Goal: Task Accomplishment & Management: Use online tool/utility

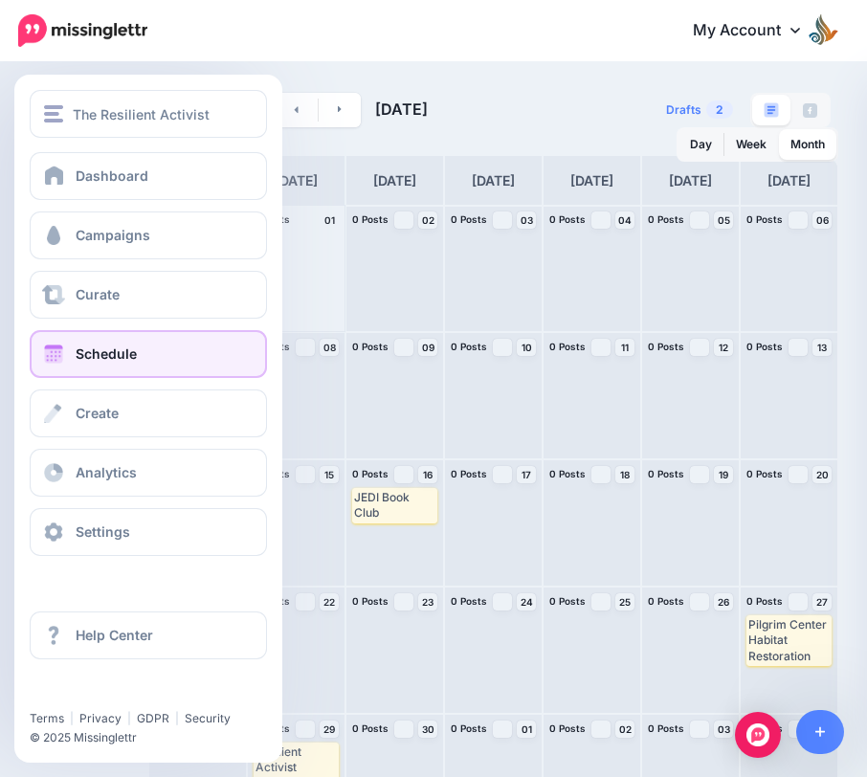
click at [69, 349] on link "Schedule" at bounding box center [148, 354] width 237 height 48
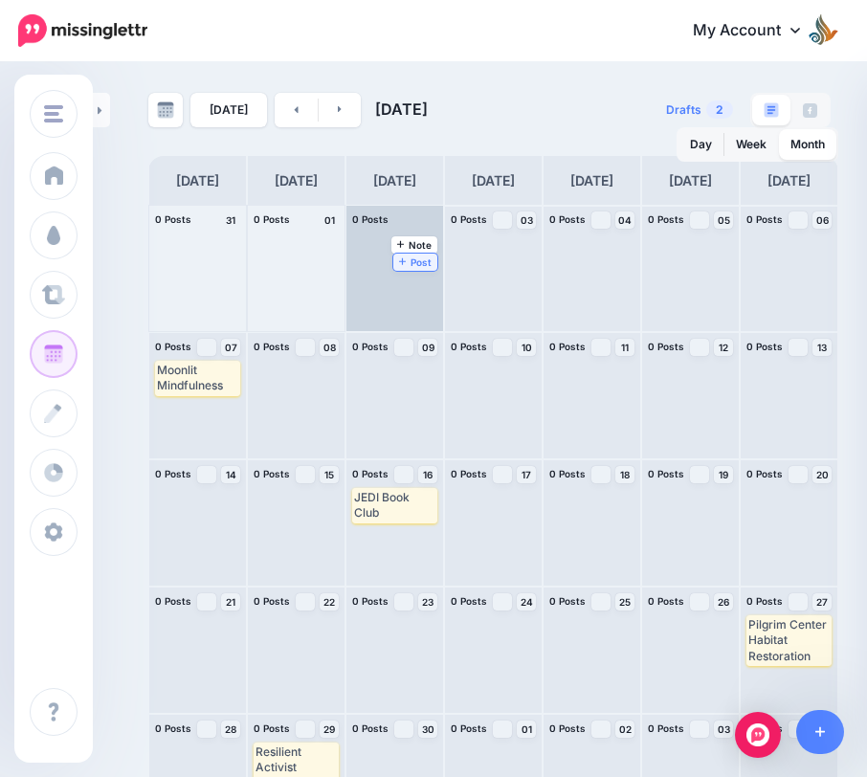
click at [416, 257] on span "Post" at bounding box center [415, 262] width 33 height 10
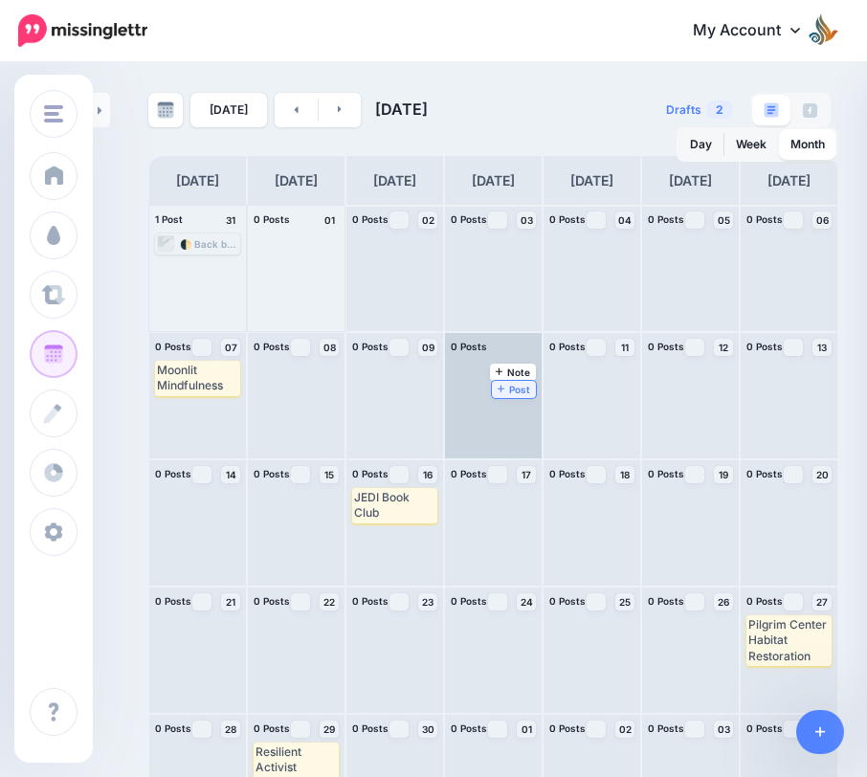
click at [519, 387] on span "Post" at bounding box center [514, 390] width 33 height 10
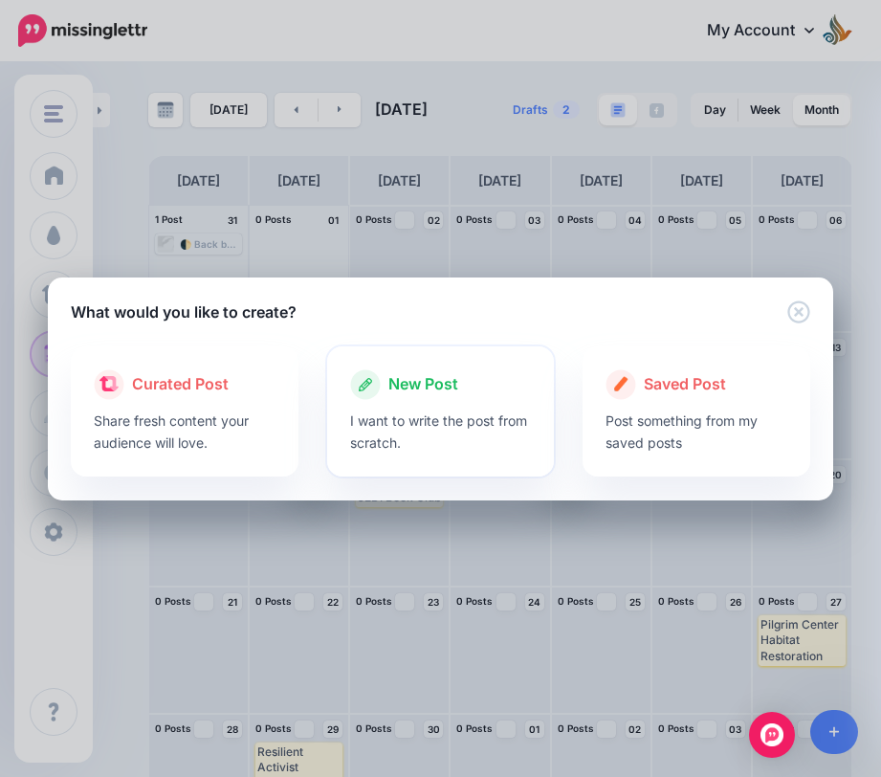
click at [388, 397] on div "New Post" at bounding box center [441, 384] width 182 height 31
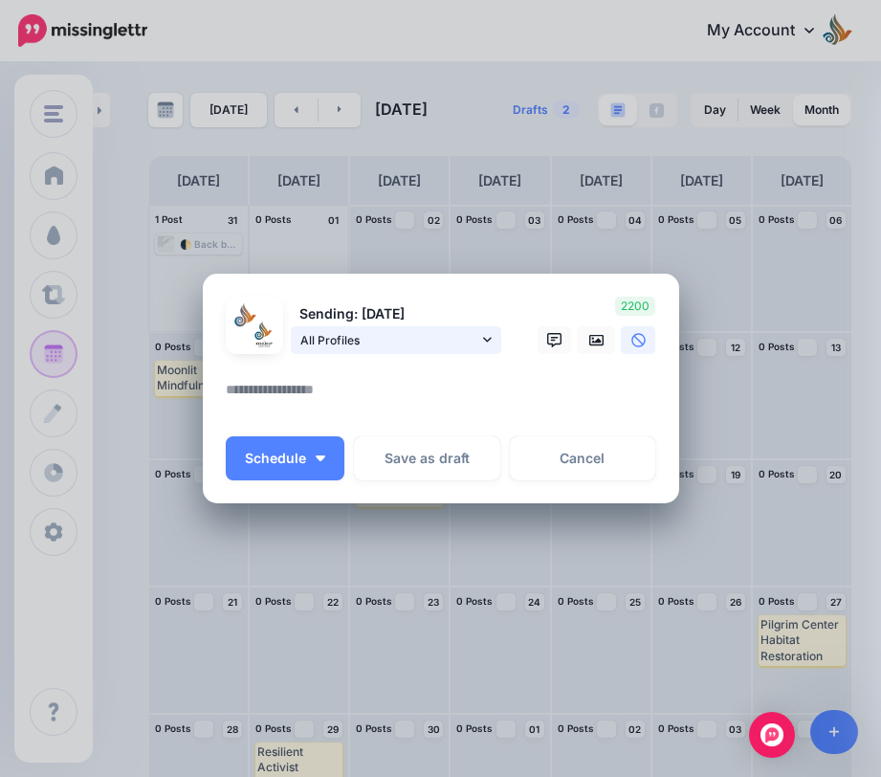
click at [492, 334] on link "All Profiles" at bounding box center [396, 340] width 211 height 28
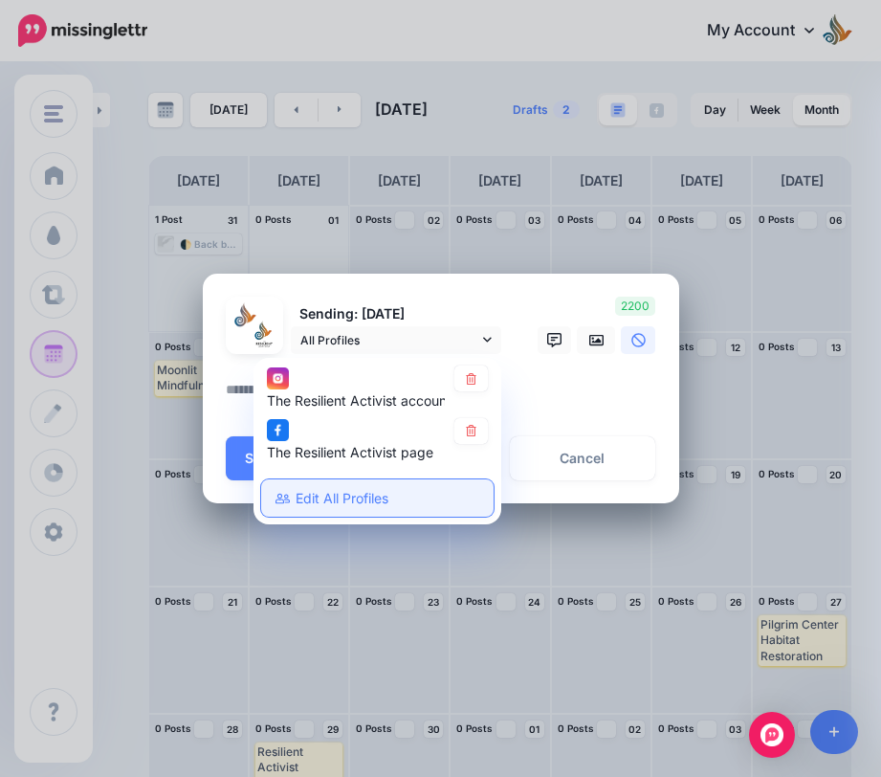
click at [366, 500] on link "Edit All Profiles" at bounding box center [377, 498] width 233 height 37
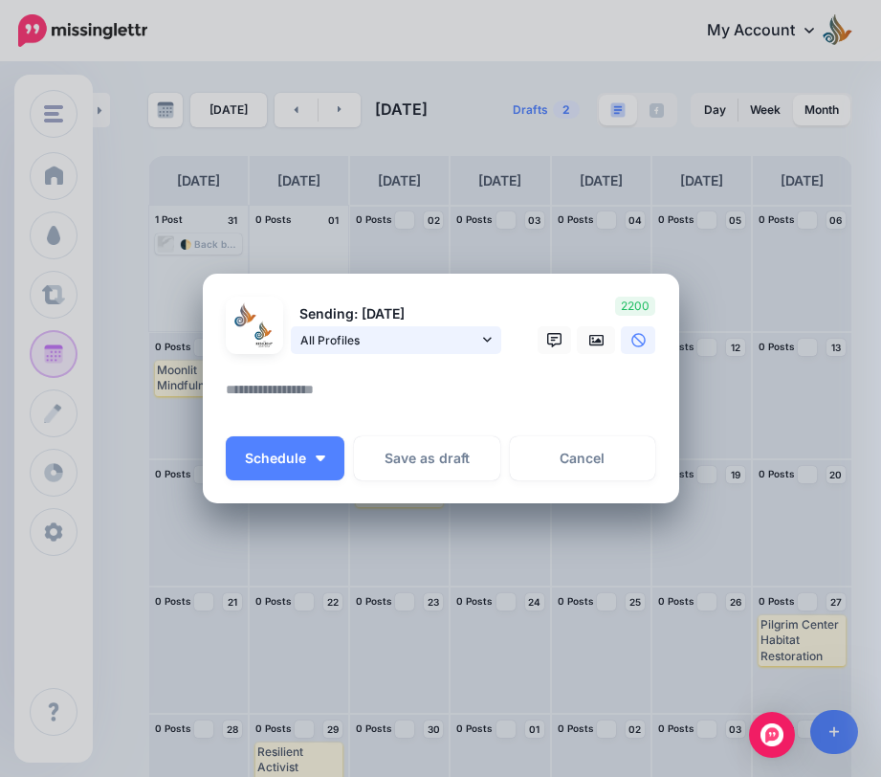
click at [438, 335] on span "All Profiles" at bounding box center [389, 340] width 178 height 20
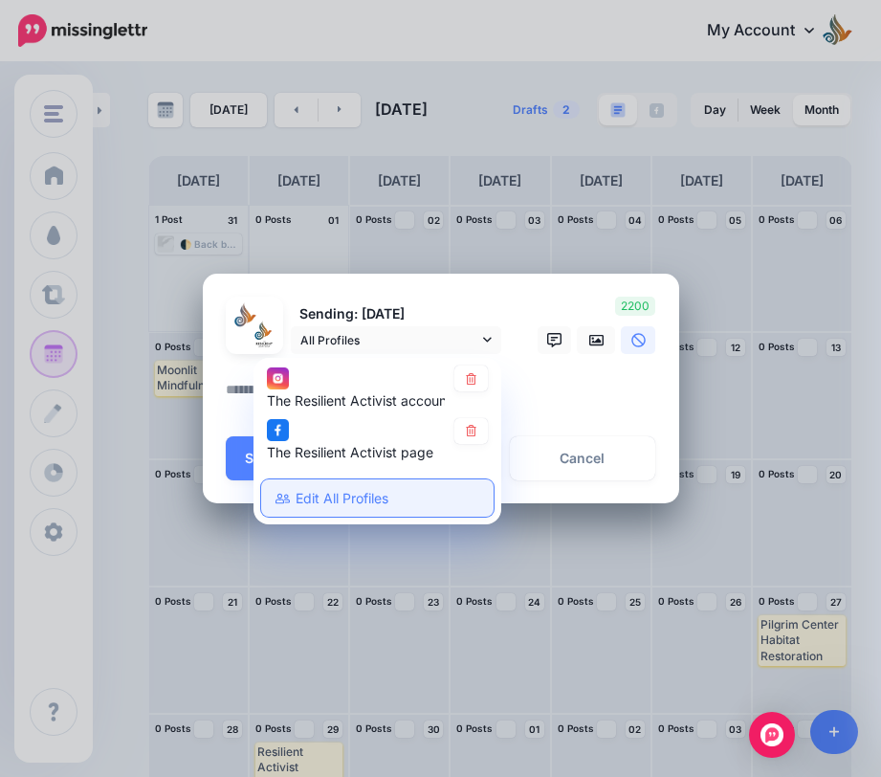
click at [303, 496] on link "Edit All Profiles" at bounding box center [377, 498] width 233 height 37
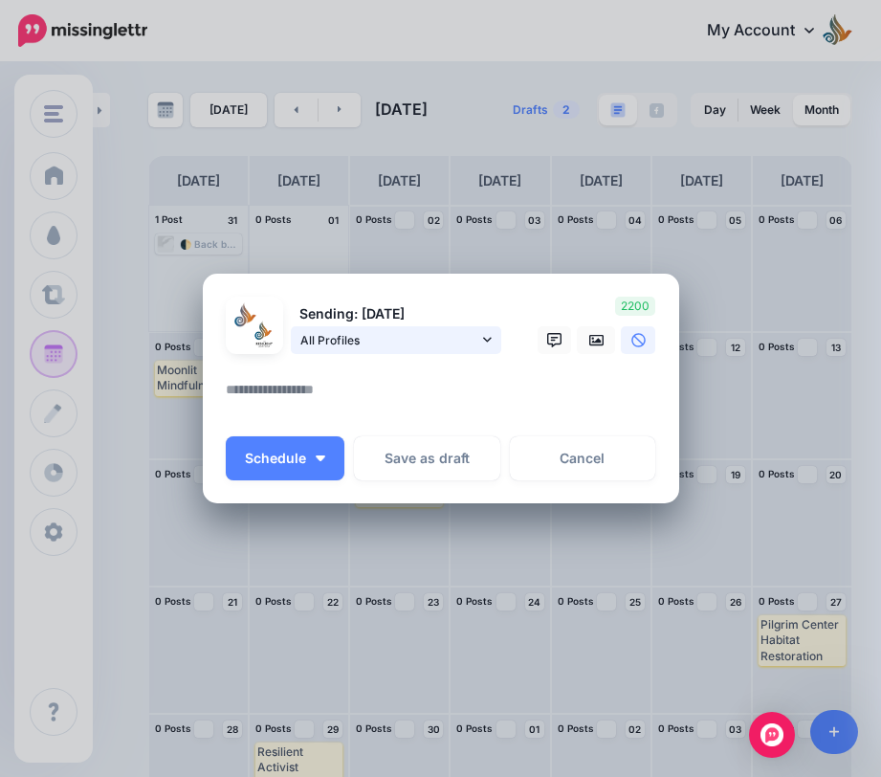
click at [421, 344] on span "All Profiles" at bounding box center [389, 340] width 178 height 20
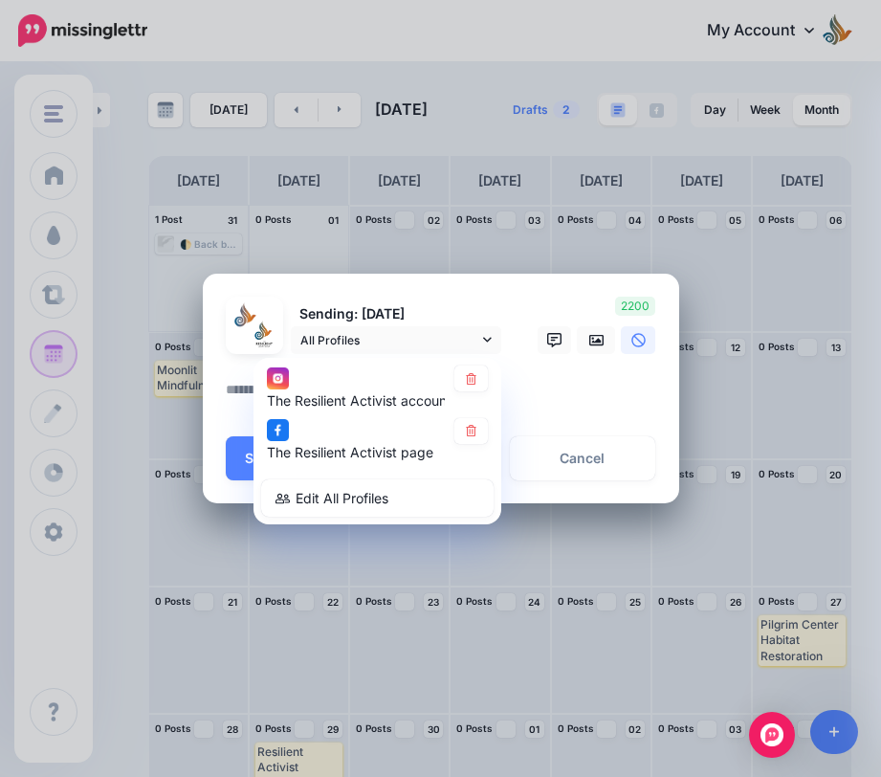
click at [547, 411] on textarea at bounding box center [446, 396] width 440 height 37
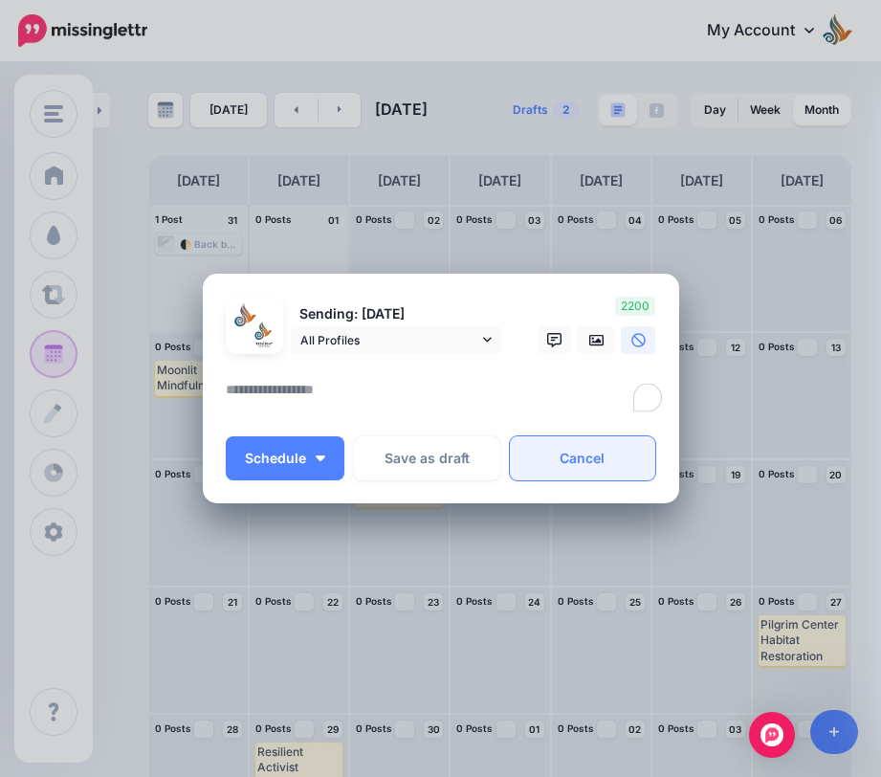
click at [581, 455] on link "Cancel" at bounding box center [583, 458] width 146 height 44
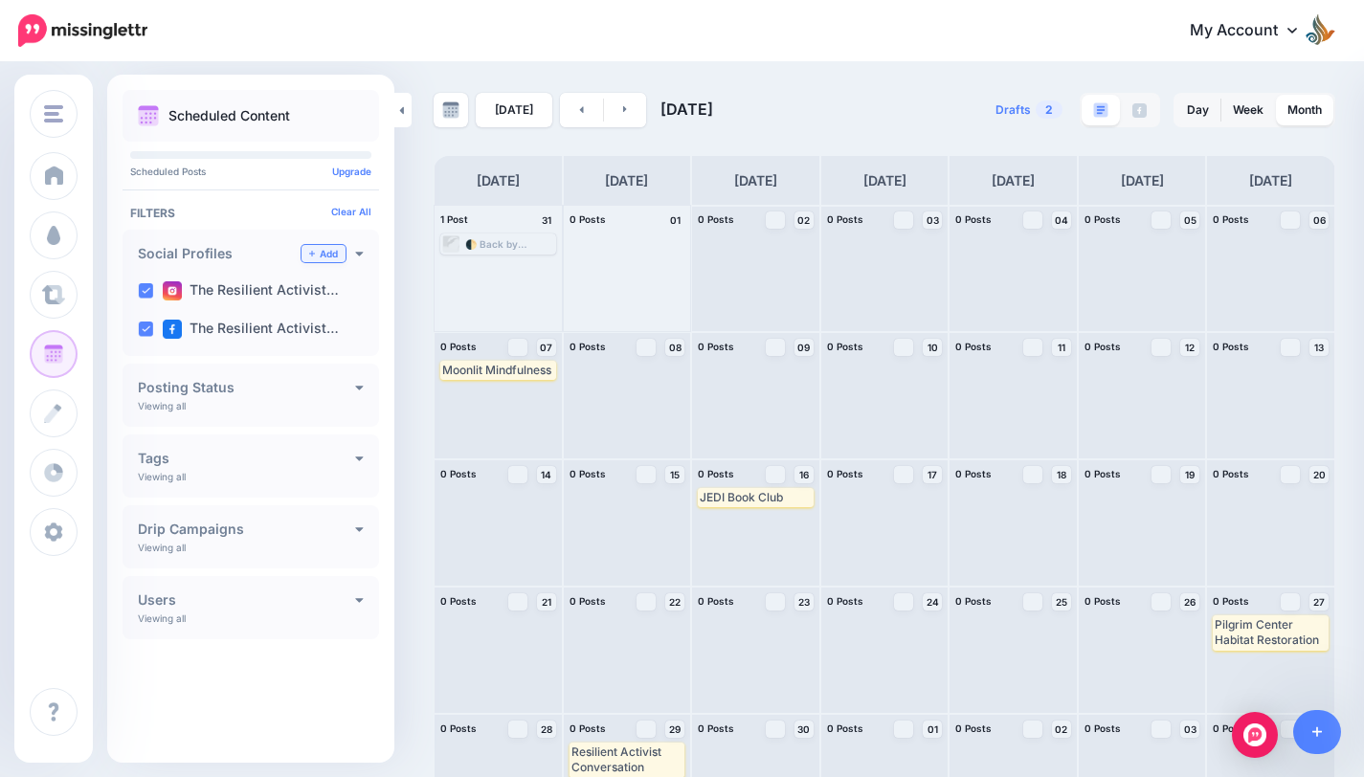
click at [322, 255] on link "Add" at bounding box center [323, 253] width 44 height 17
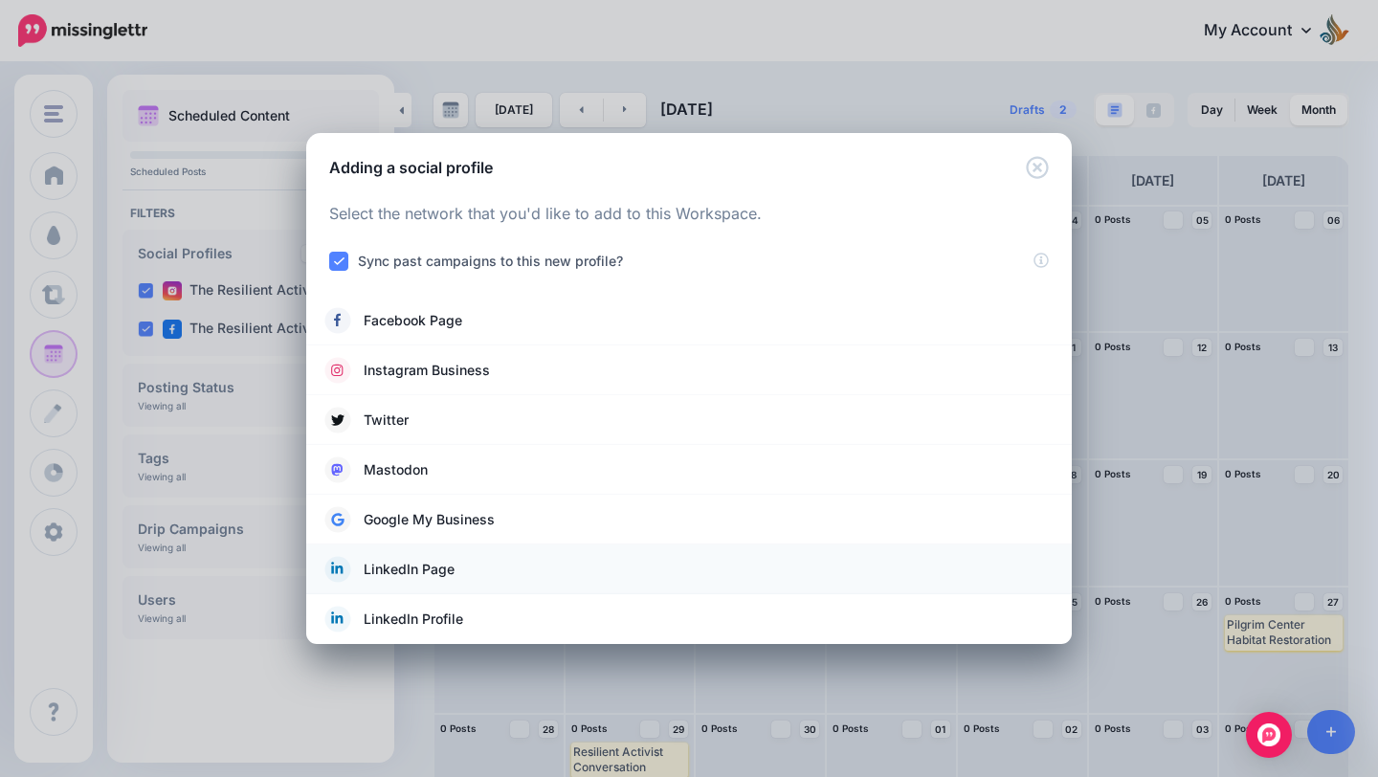
click at [467, 577] on link "LinkedIn Page" at bounding box center [688, 569] width 727 height 27
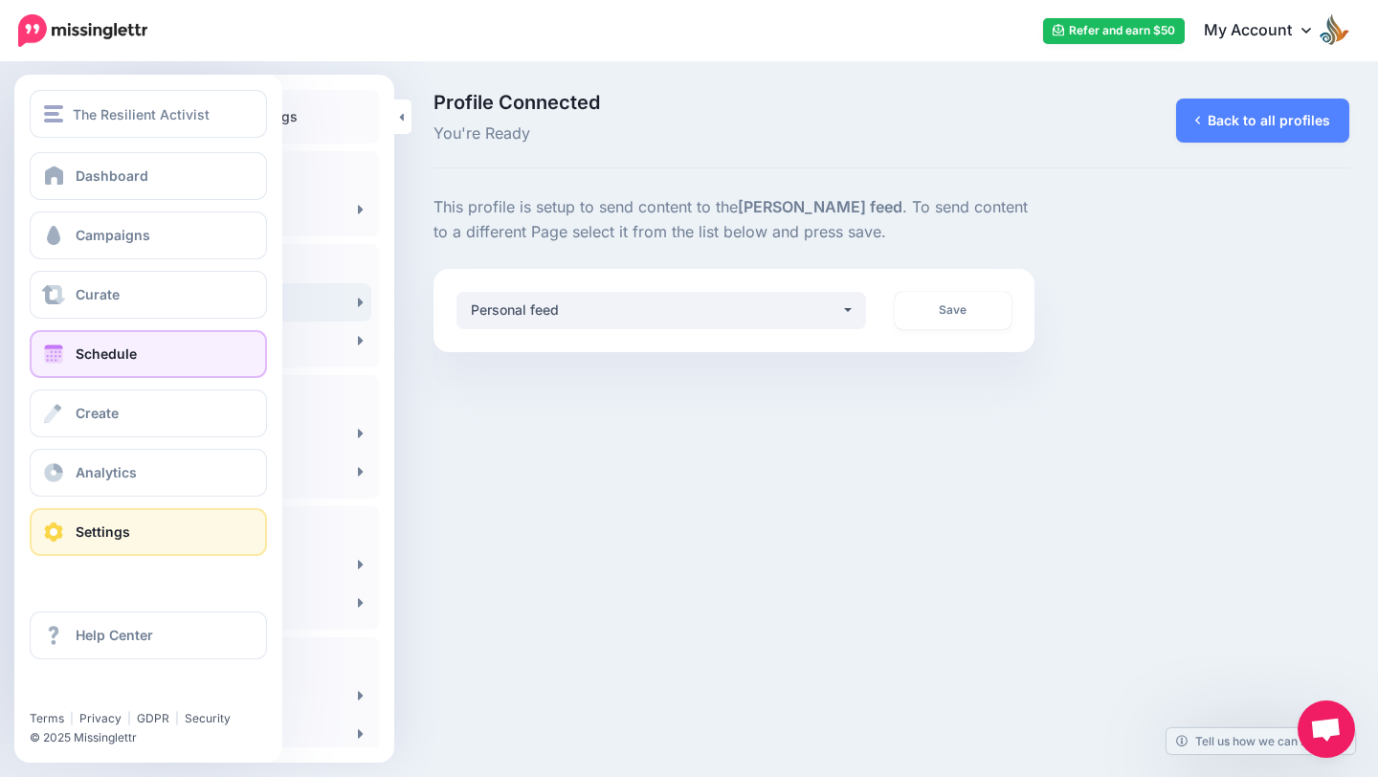
click at [89, 344] on link "Schedule" at bounding box center [148, 354] width 237 height 48
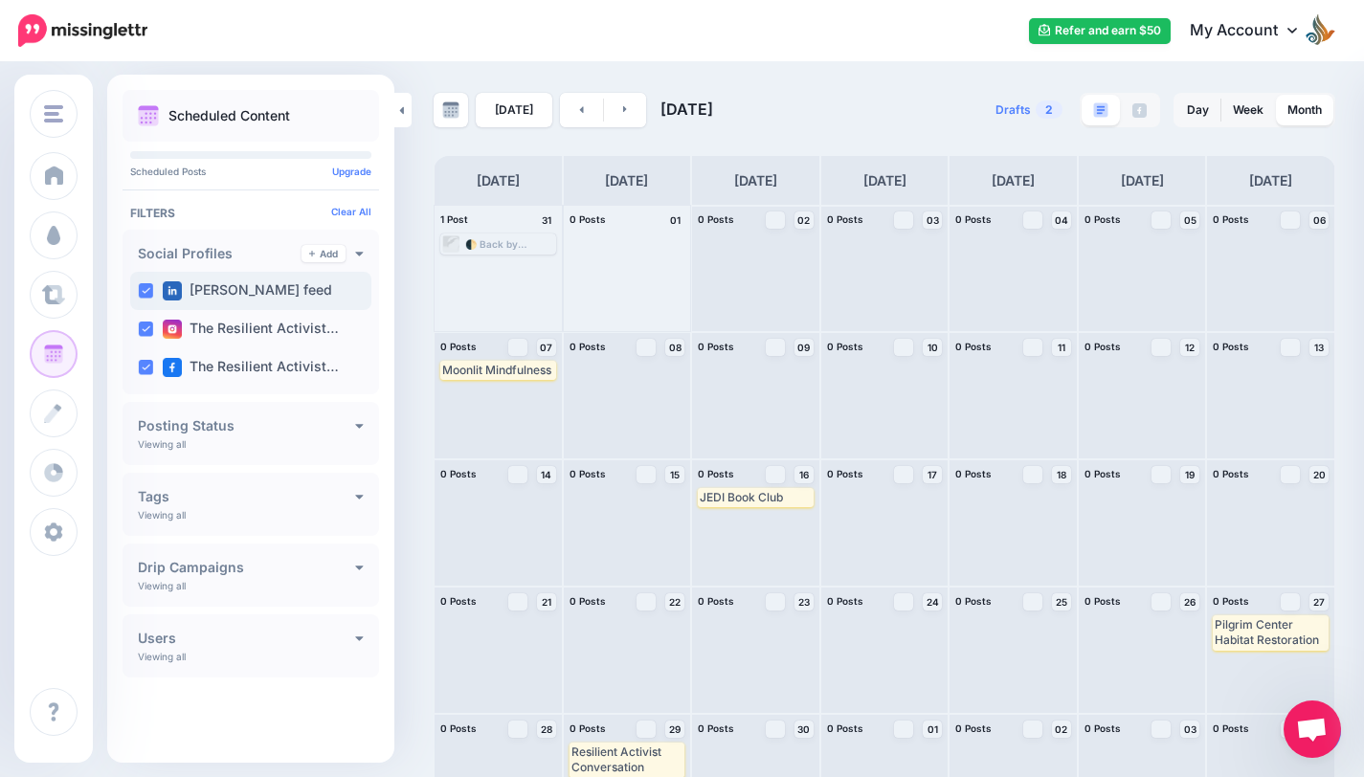
click at [255, 296] on label "Victoria Feazelle feed" at bounding box center [247, 290] width 169 height 19
click at [284, 287] on label "Victoria Feazelle feed" at bounding box center [247, 290] width 169 height 19
